Goal: Transaction & Acquisition: Purchase product/service

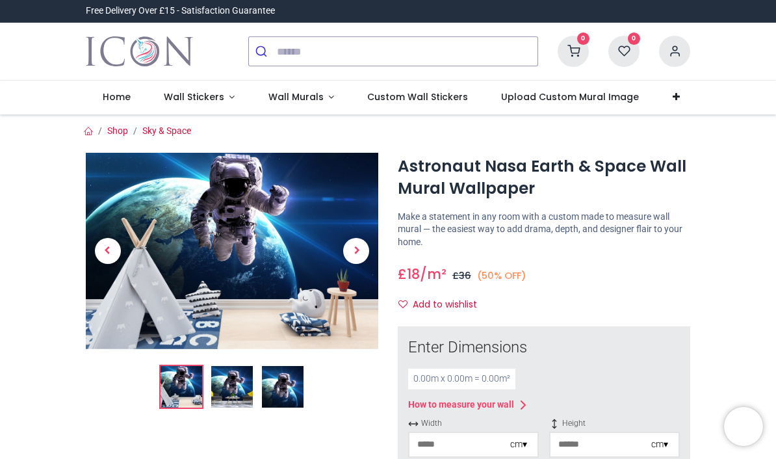
click at [315, 103] on link "Wall Murals" at bounding box center [301, 98] width 99 height 34
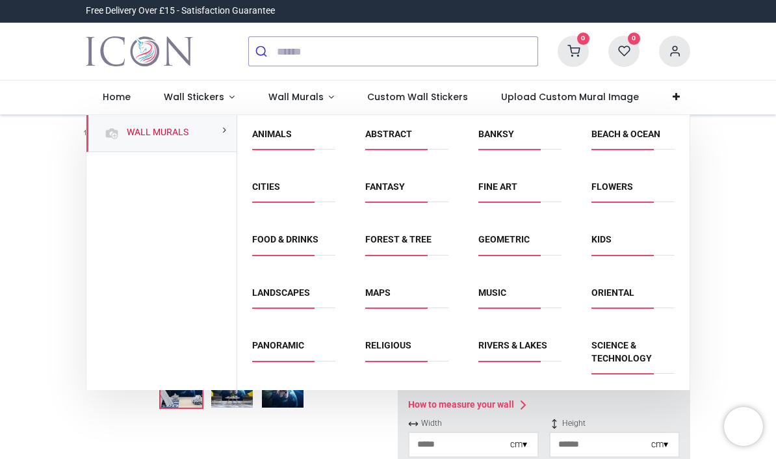
click at [406, 411] on link "Sky & Space" at bounding box center [392, 411] width 55 height 10
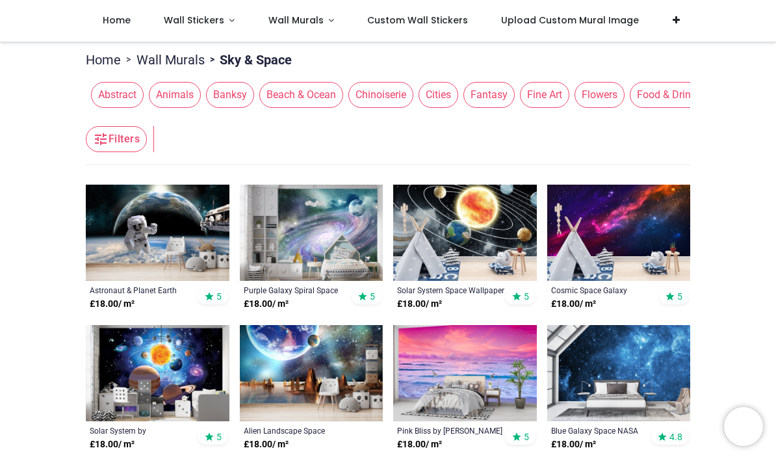
scroll to position [238, 0]
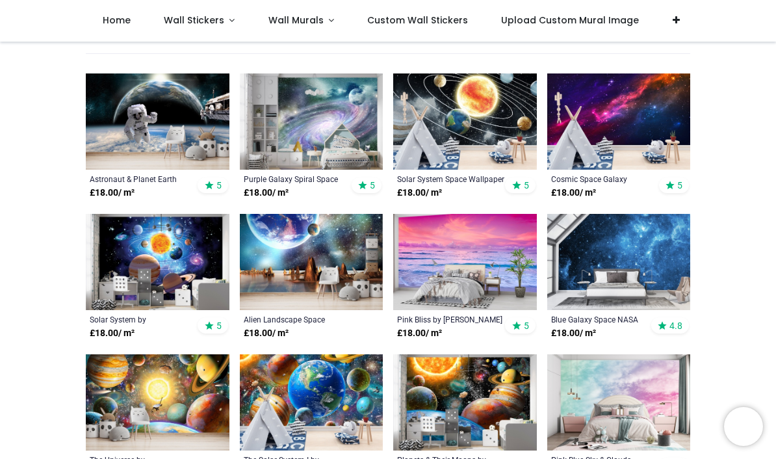
click at [647, 247] on img at bounding box center [619, 262] width 144 height 96
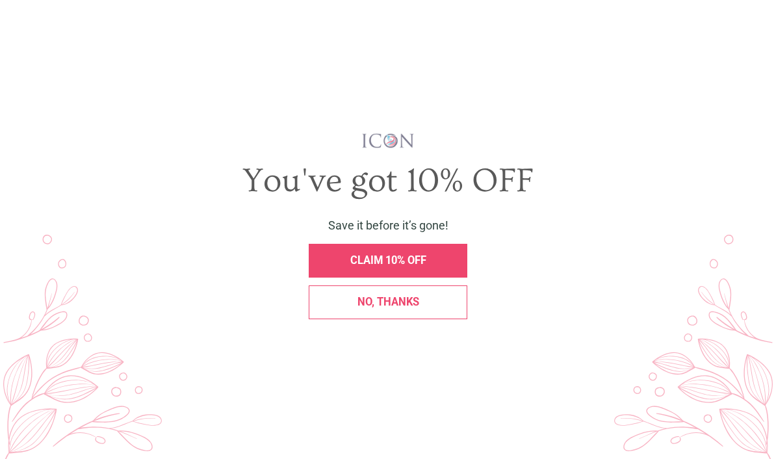
scroll to position [0, 0]
click at [354, 308] on div "No, thanks" at bounding box center [388, 302] width 142 height 11
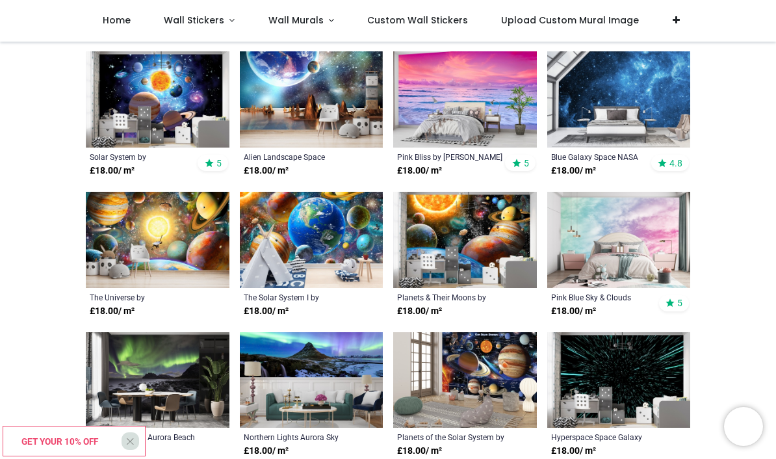
scroll to position [415, 0]
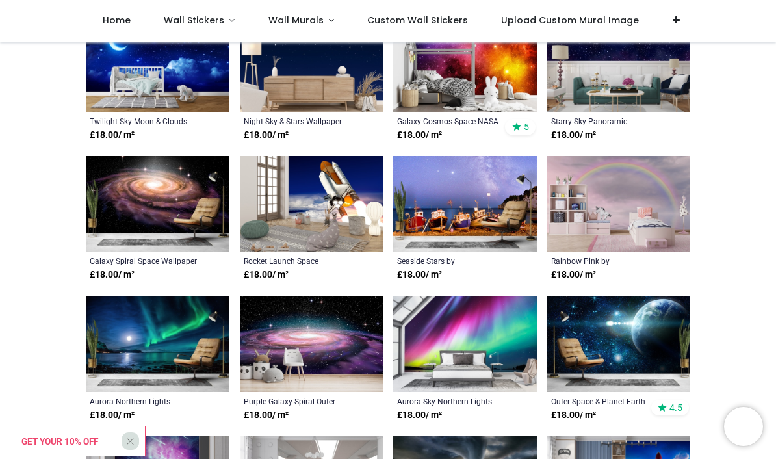
scroll to position [998, 0]
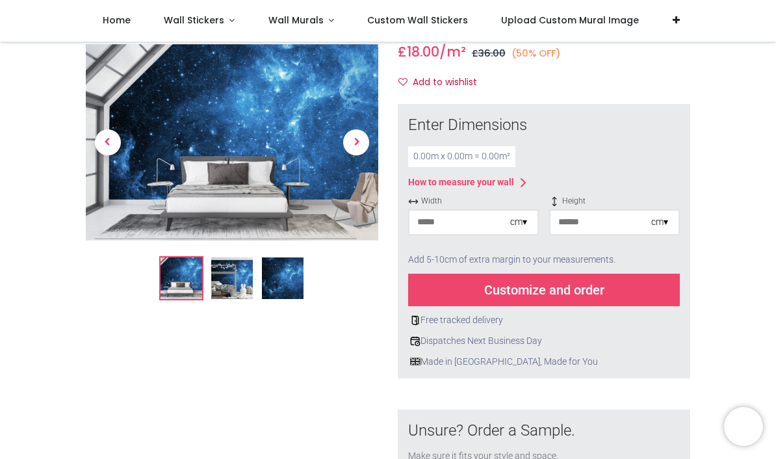
scroll to position [148, 0]
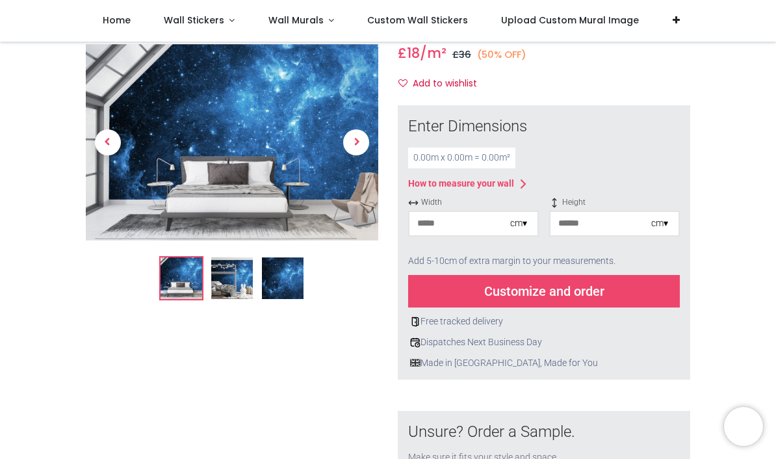
click at [486, 221] on input "number" at bounding box center [460, 223] width 101 height 23
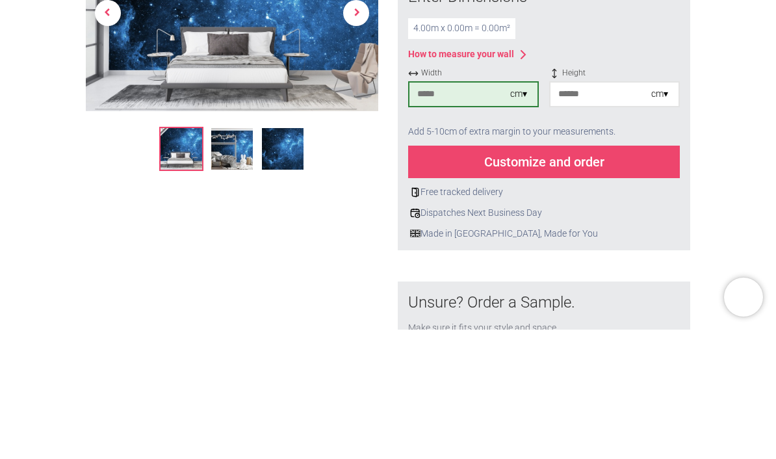
type input "***"
click at [606, 212] on input "number" at bounding box center [601, 223] width 101 height 23
type input "***"
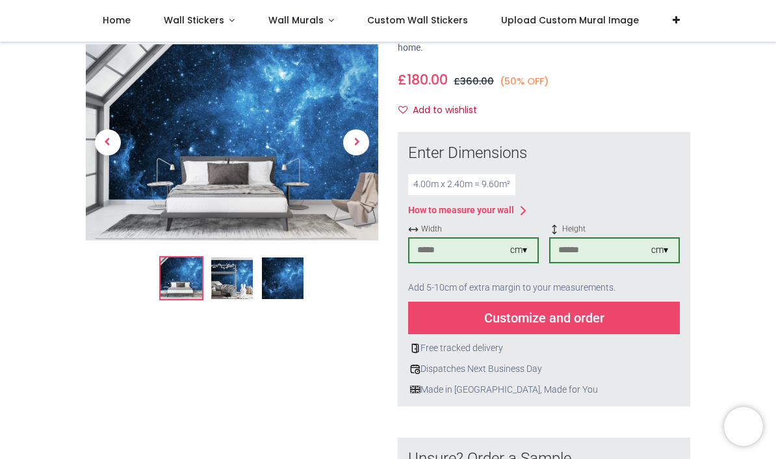
scroll to position [114, 0]
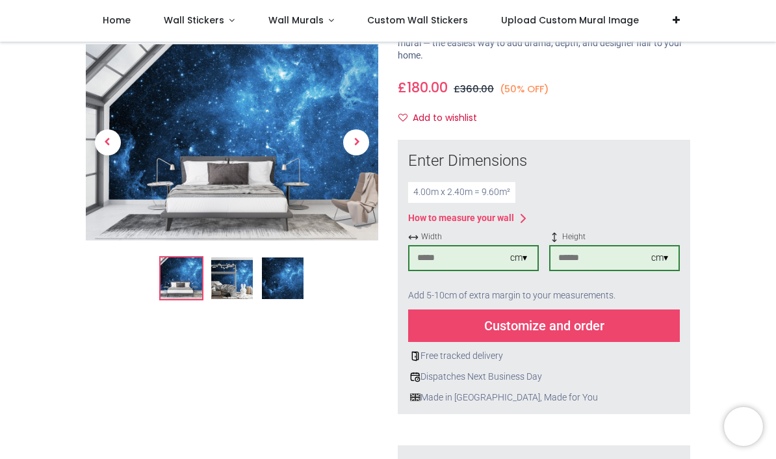
click at [549, 320] on div "Customize and order" at bounding box center [544, 325] width 272 height 33
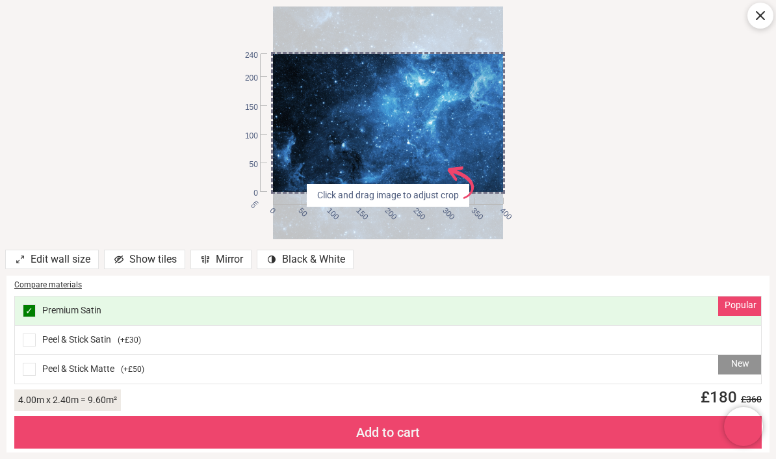
click at [753, 18] on icon at bounding box center [761, 16] width 16 height 16
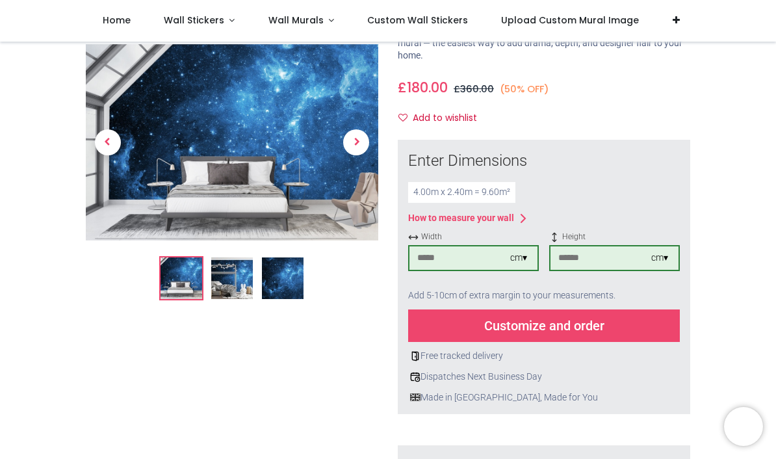
click at [237, 274] on img at bounding box center [232, 278] width 42 height 42
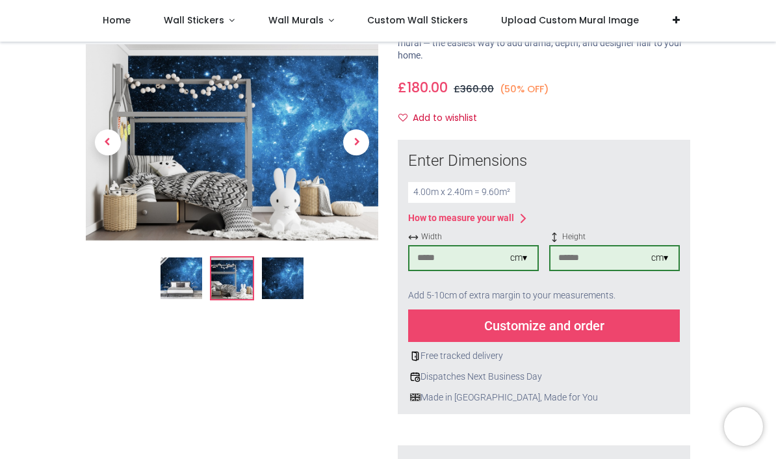
click at [278, 286] on img at bounding box center [283, 278] width 42 height 42
